Goal: Navigation & Orientation: Find specific page/section

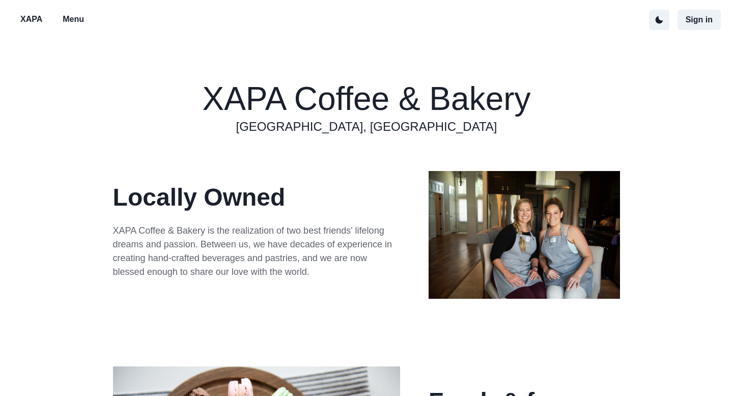
click at [69, 19] on p "Menu" at bounding box center [73, 19] width 21 height 12
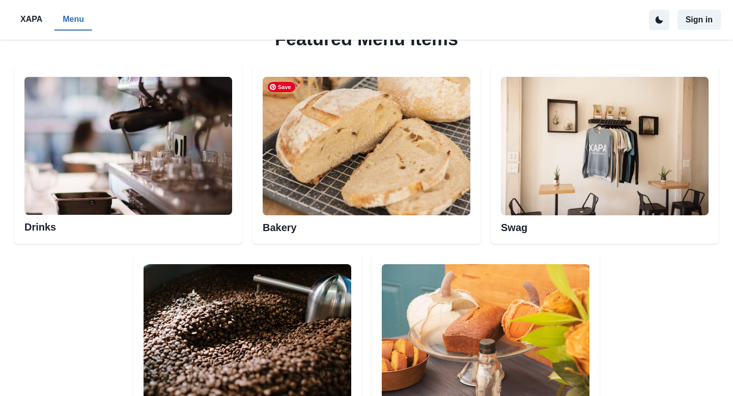
scroll to position [510, 0]
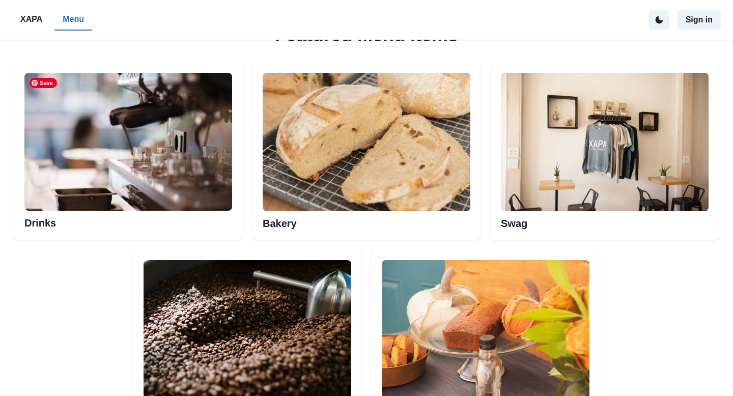
click at [140, 180] on img at bounding box center [128, 142] width 208 height 138
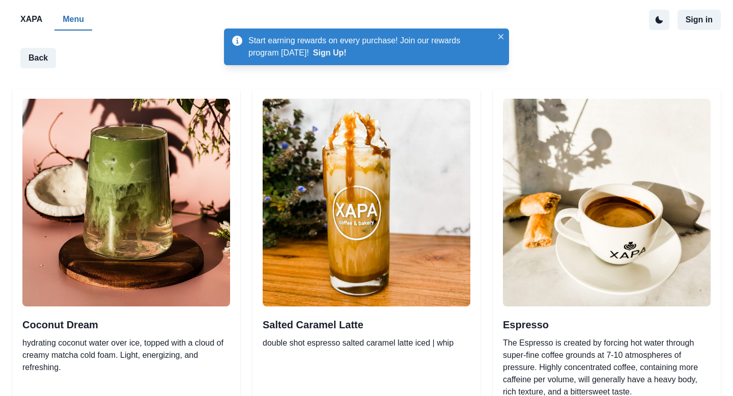
click at [46, 14] on button "XAPA" at bounding box center [31, 19] width 38 height 21
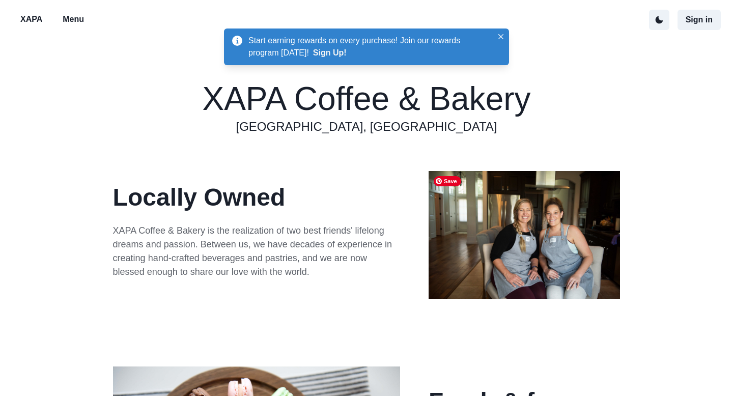
click at [528, 224] on img at bounding box center [524, 235] width 191 height 128
click at [501, 36] on icon "Close" at bounding box center [500, 36] width 5 height 5
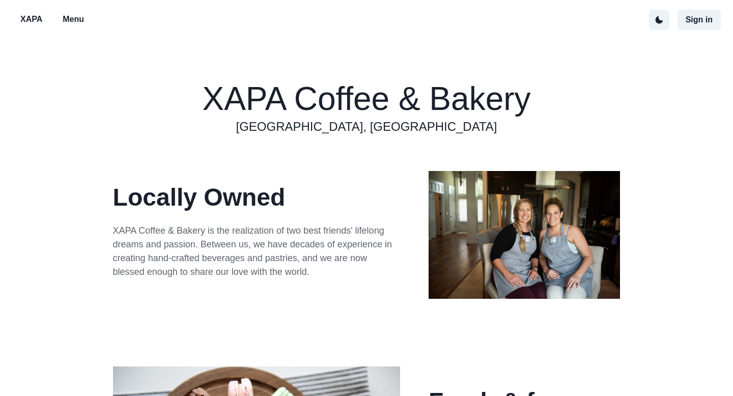
click at [77, 22] on p "Menu" at bounding box center [73, 19] width 21 height 12
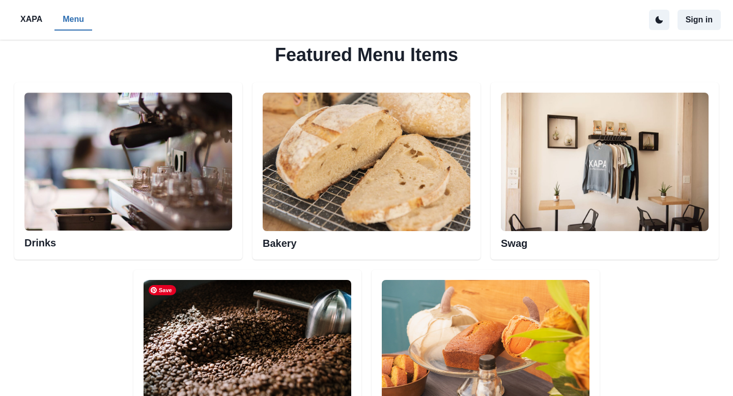
scroll to position [486, 0]
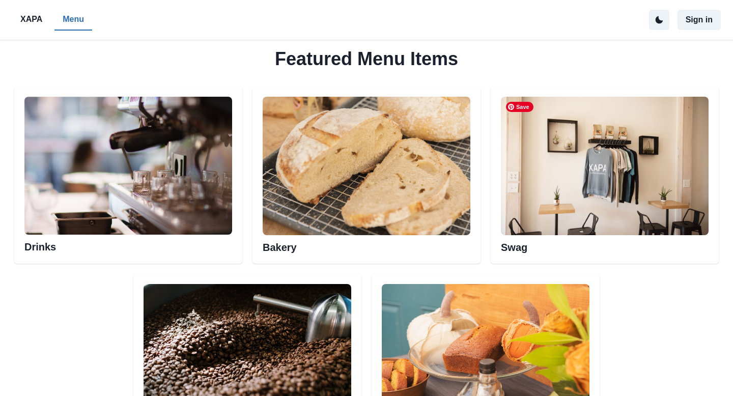
click at [579, 195] on img at bounding box center [605, 166] width 208 height 139
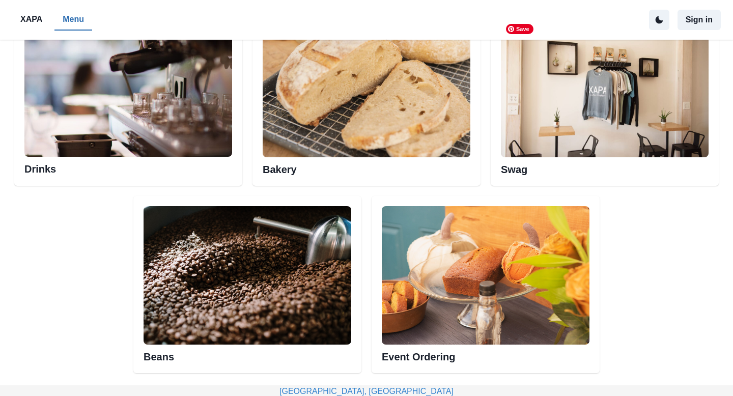
scroll to position [560, 0]
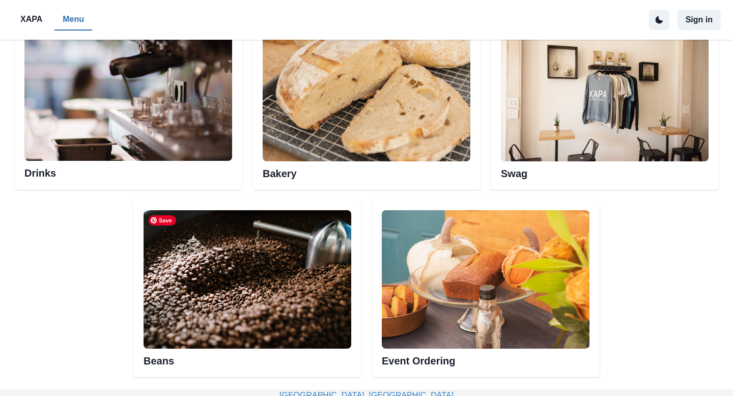
click at [207, 273] on img at bounding box center [248, 279] width 208 height 138
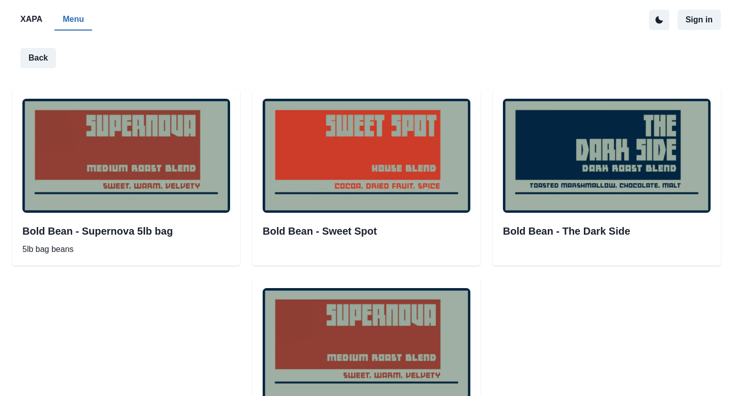
click at [37, 15] on p "XAPA" at bounding box center [31, 19] width 22 height 12
